Goal: Transaction & Acquisition: Purchase product/service

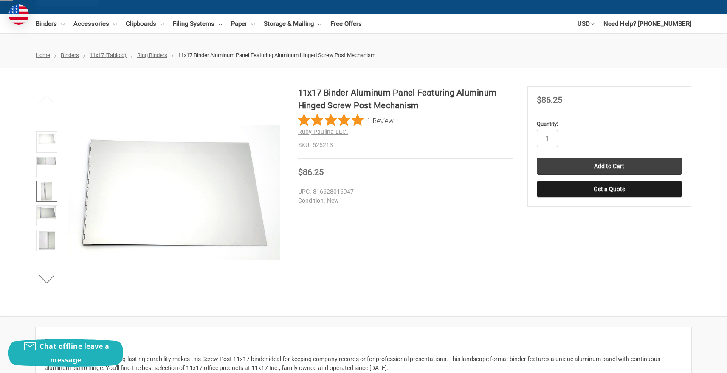
scroll to position [68, 0]
click at [46, 215] on img at bounding box center [46, 212] width 19 height 12
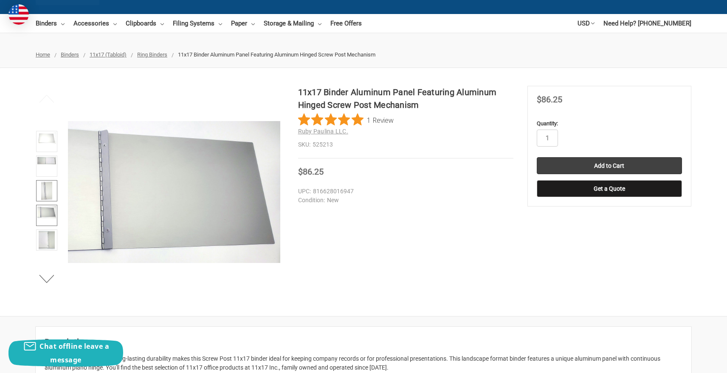
click at [51, 198] on img at bounding box center [46, 190] width 11 height 19
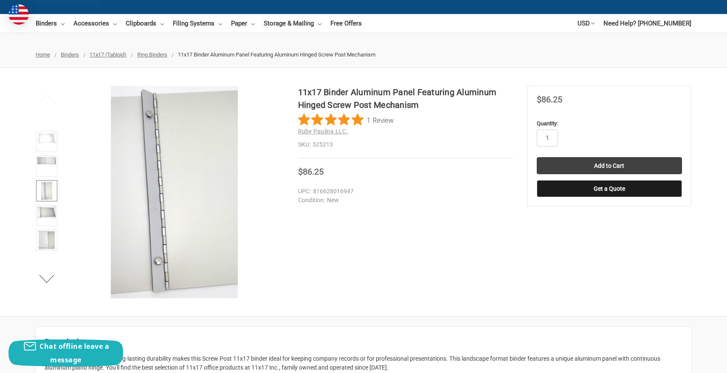
click at [48, 198] on img at bounding box center [46, 190] width 11 height 19
click at [47, 169] on link at bounding box center [46, 166] width 21 height 21
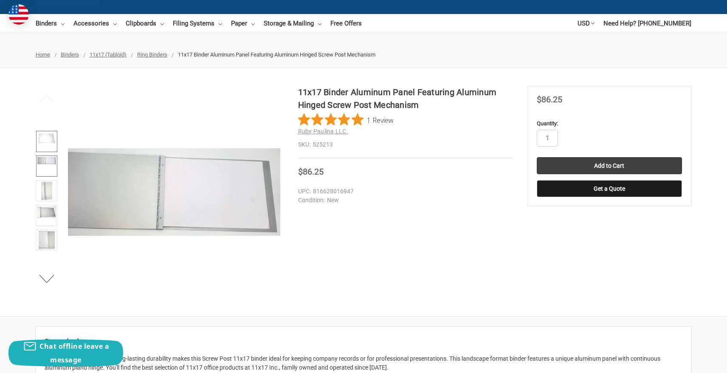
click at [48, 144] on img at bounding box center [46, 138] width 19 height 12
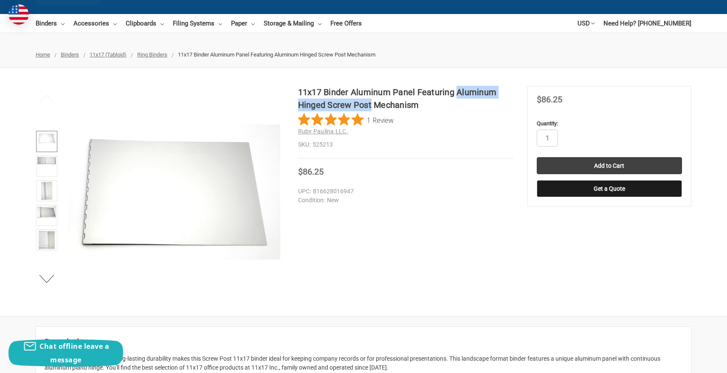
drag, startPoint x: 455, startPoint y: 94, endPoint x: 371, endPoint y: 109, distance: 85.9
click at [371, 109] on h1 "11x17 Binder Aluminum Panel Featuring Aluminum Hinged Screw Post Mechanism" at bounding box center [405, 98] width 215 height 25
click at [371, 104] on h1 "11x17 Binder Aluminum Panel Featuring Aluminum Hinged Screw Post Mechanism" at bounding box center [405, 98] width 215 height 25
